Goal: Information Seeking & Learning: Learn about a topic

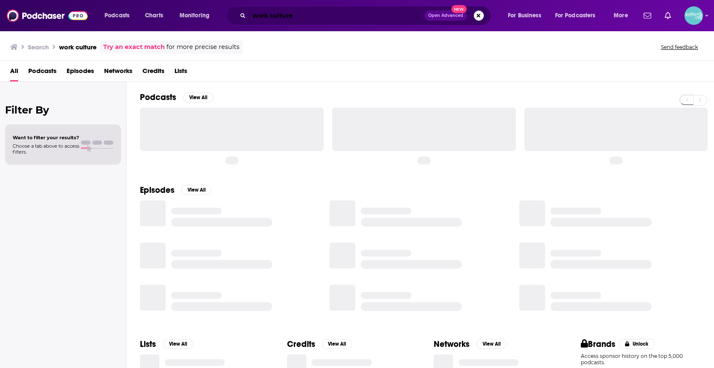
click at [361, 16] on input "work culture" at bounding box center [336, 15] width 175 height 13
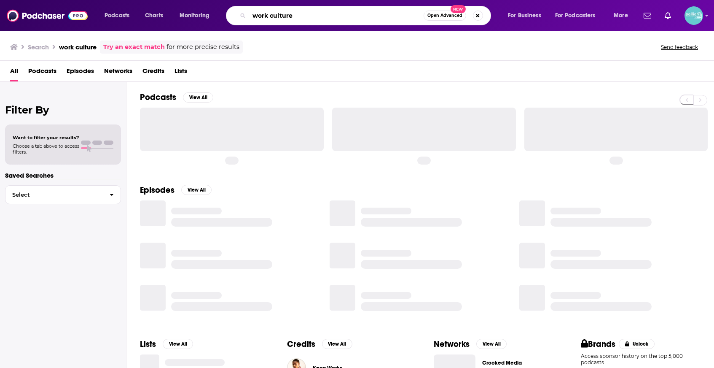
click at [361, 16] on input "work culture" at bounding box center [336, 15] width 175 height 13
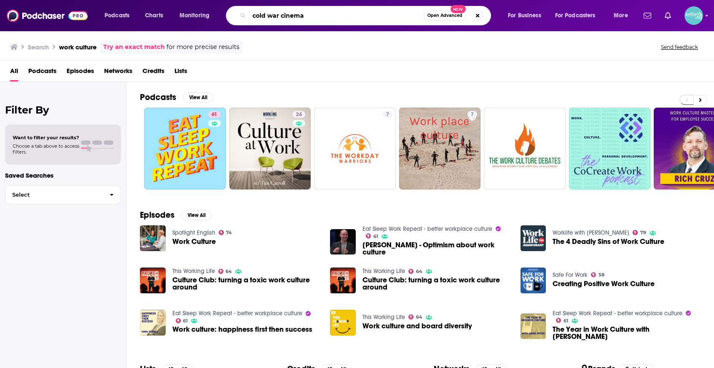
type input "cold war cinema"
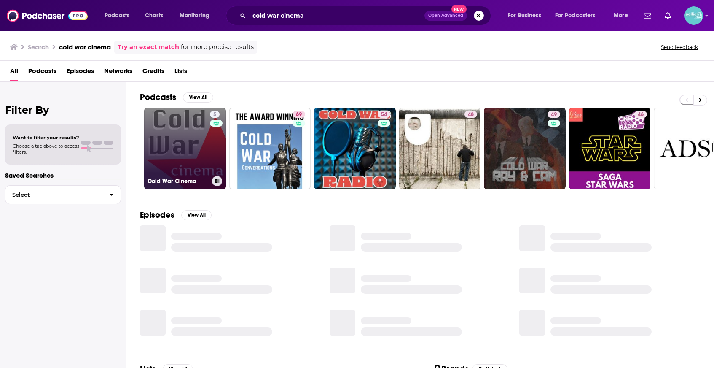
click at [200, 127] on link "5 Cold War Cinema" at bounding box center [185, 149] width 82 height 82
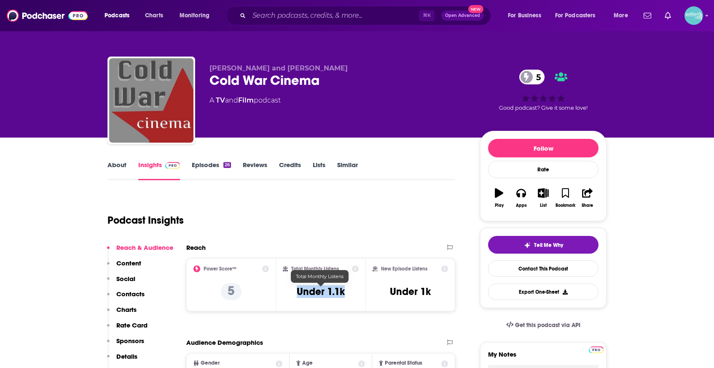
drag, startPoint x: 329, startPoint y: 291, endPoint x: 291, endPoint y: 291, distance: 37.1
click at [291, 291] on div "Total Monthly Listens Under 1.1k" at bounding box center [321, 284] width 76 height 39
copy h3 "Under 1.1k"
click at [114, 164] on link "About" at bounding box center [117, 170] width 19 height 19
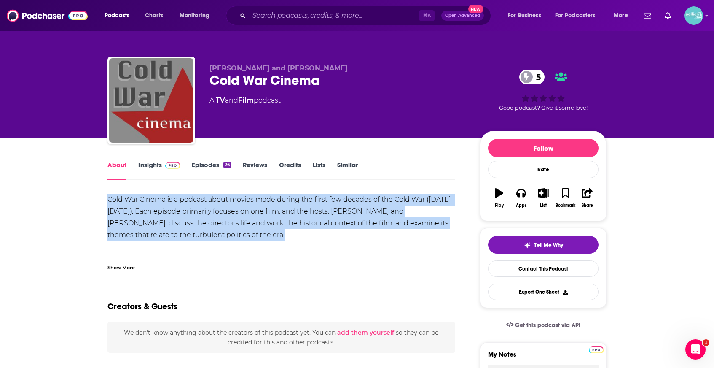
drag, startPoint x: 232, startPoint y: 237, endPoint x: 98, endPoint y: 198, distance: 139.6
copy div "Cold War Cinema is a podcast about movies made during the first few decades of …"
click at [148, 166] on link "Insights" at bounding box center [159, 170] width 42 height 19
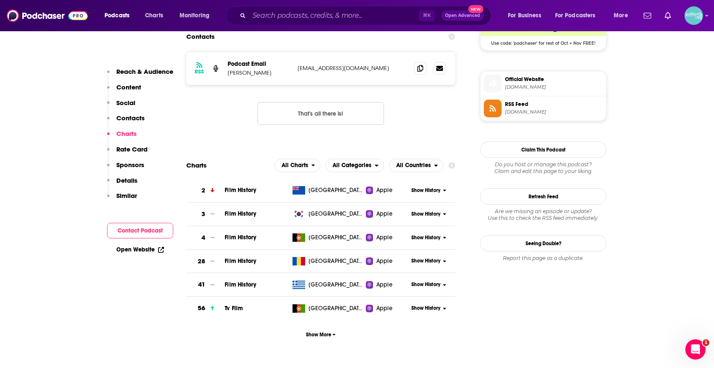
scroll to position [658, 0]
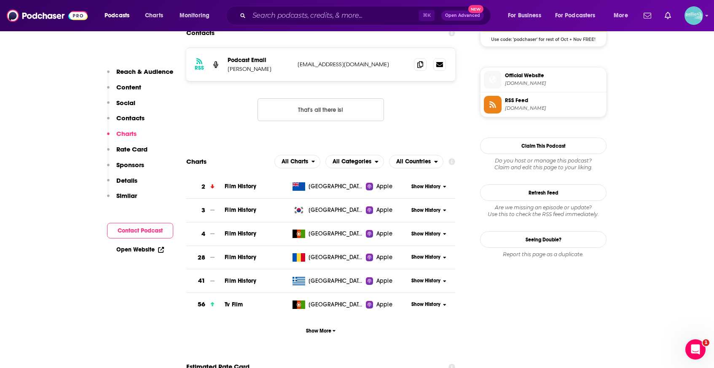
click at [377, 186] on span "Apple" at bounding box center [385, 186] width 16 height 8
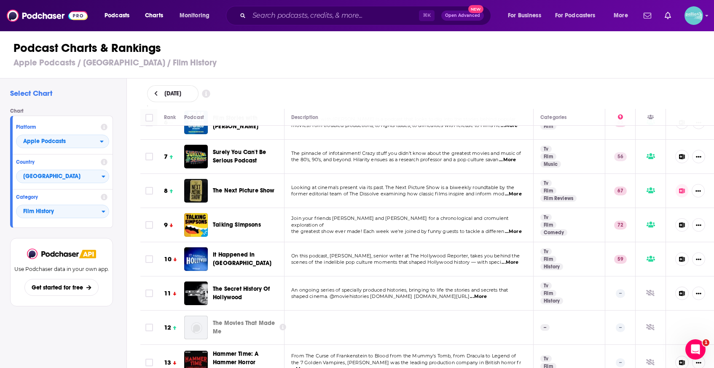
scroll to position [199, 0]
